Goal: Task Accomplishment & Management: Manage account settings

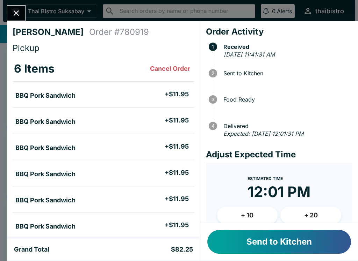
click at [311, 234] on button "Send to Kitchen" at bounding box center [279, 242] width 144 height 24
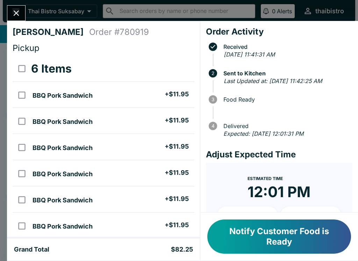
click at [20, 16] on icon "Close" at bounding box center [16, 12] width 9 height 9
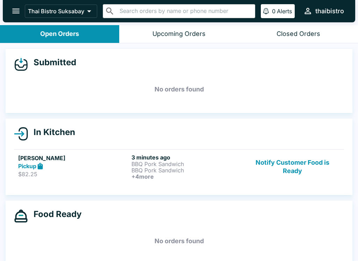
click at [157, 167] on p "BBQ Pork Sandwich" at bounding box center [186, 170] width 110 height 6
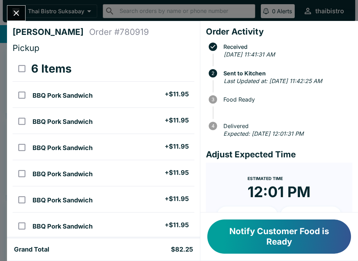
click at [28, 73] on input "select all" at bounding box center [22, 69] width 16 height 16
checkbox input "true"
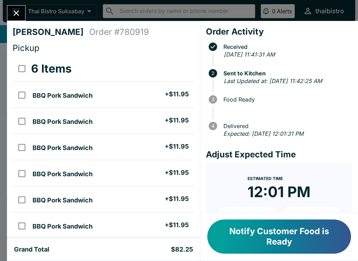
checkbox input "true"
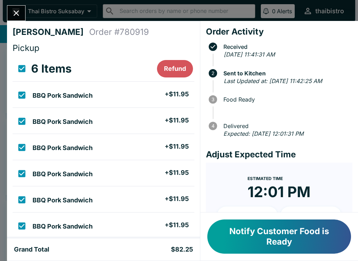
click at [175, 65] on button "Refund" at bounding box center [175, 68] width 36 height 17
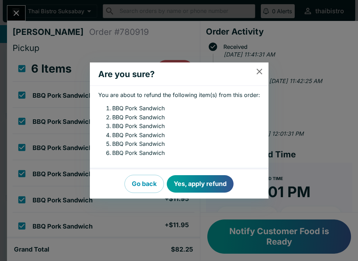
click at [208, 177] on button "Yes, apply refund" at bounding box center [200, 183] width 67 height 17
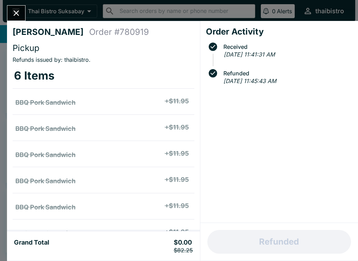
click at [20, 10] on icon "Close" at bounding box center [16, 12] width 9 height 9
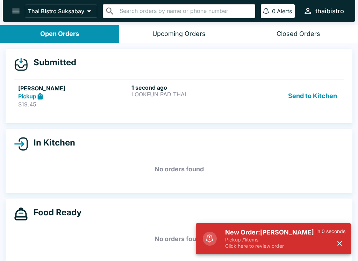
click at [159, 96] on p "LOOKFUN PAD THAI" at bounding box center [186, 94] width 110 height 6
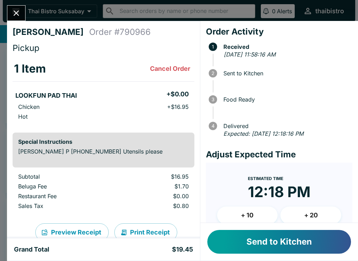
click at [281, 241] on button "Send to Kitchen" at bounding box center [279, 242] width 144 height 24
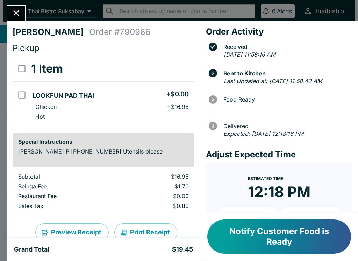
click at [312, 234] on button "Notify Customer Food is Ready" at bounding box center [279, 237] width 144 height 34
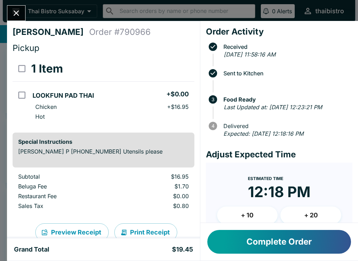
click at [294, 238] on button "Complete Order" at bounding box center [279, 242] width 144 height 24
